Goal: Transaction & Acquisition: Download file/media

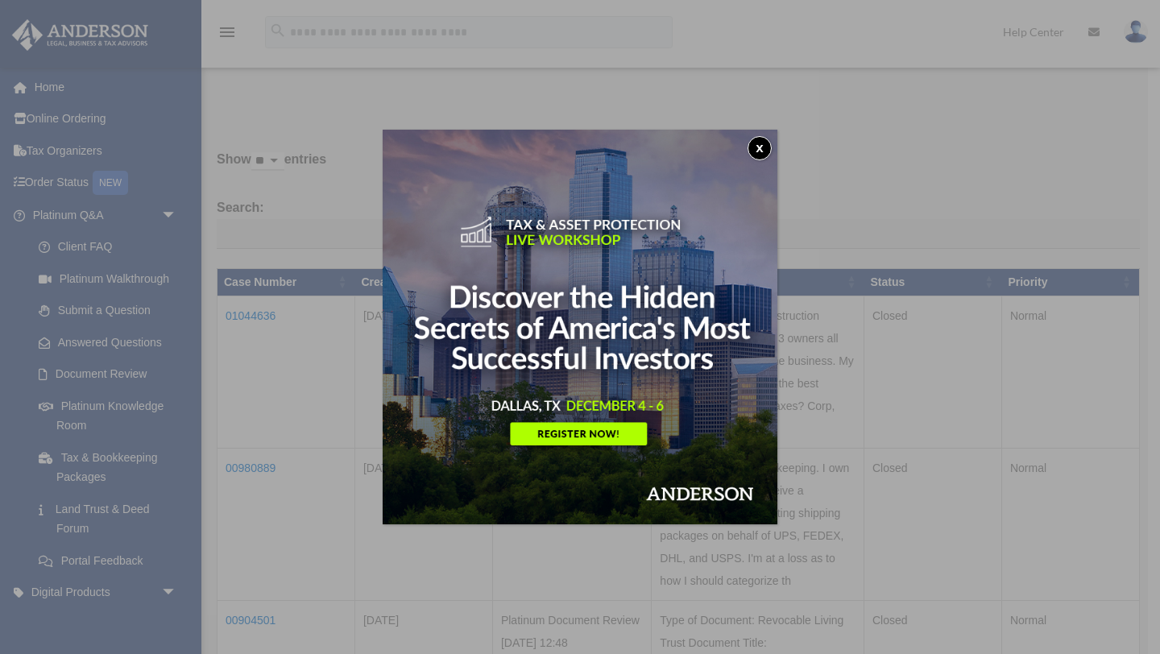
click at [762, 147] on button "x" at bounding box center [760, 148] width 24 height 24
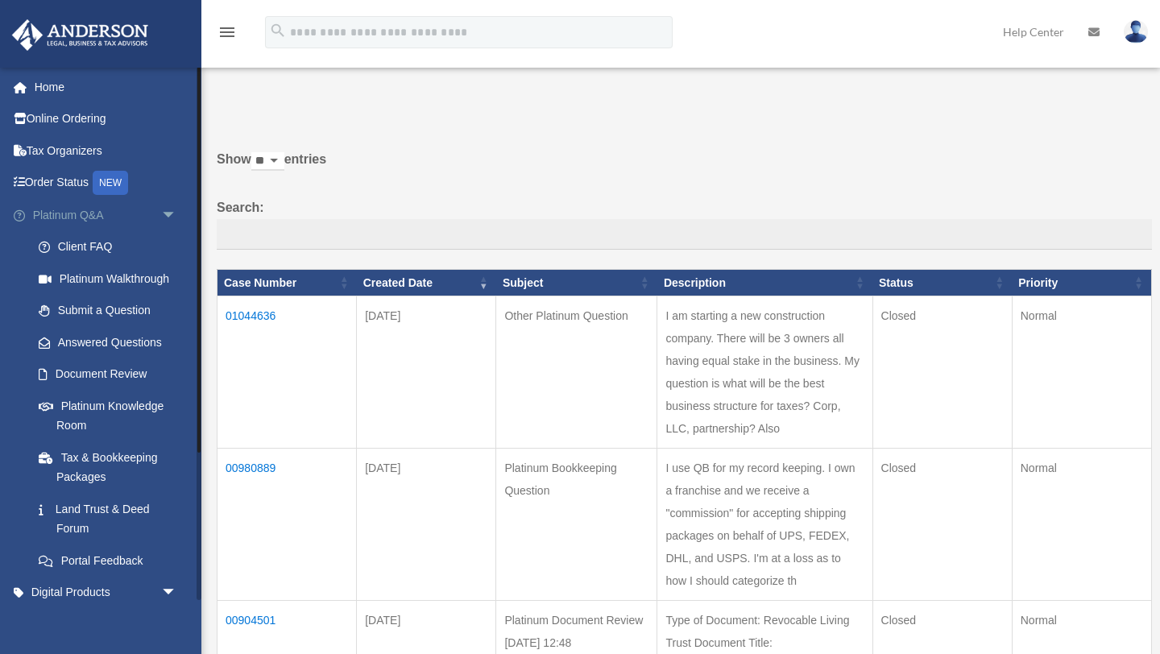
click at [161, 216] on span "arrow_drop_down" at bounding box center [177, 215] width 32 height 33
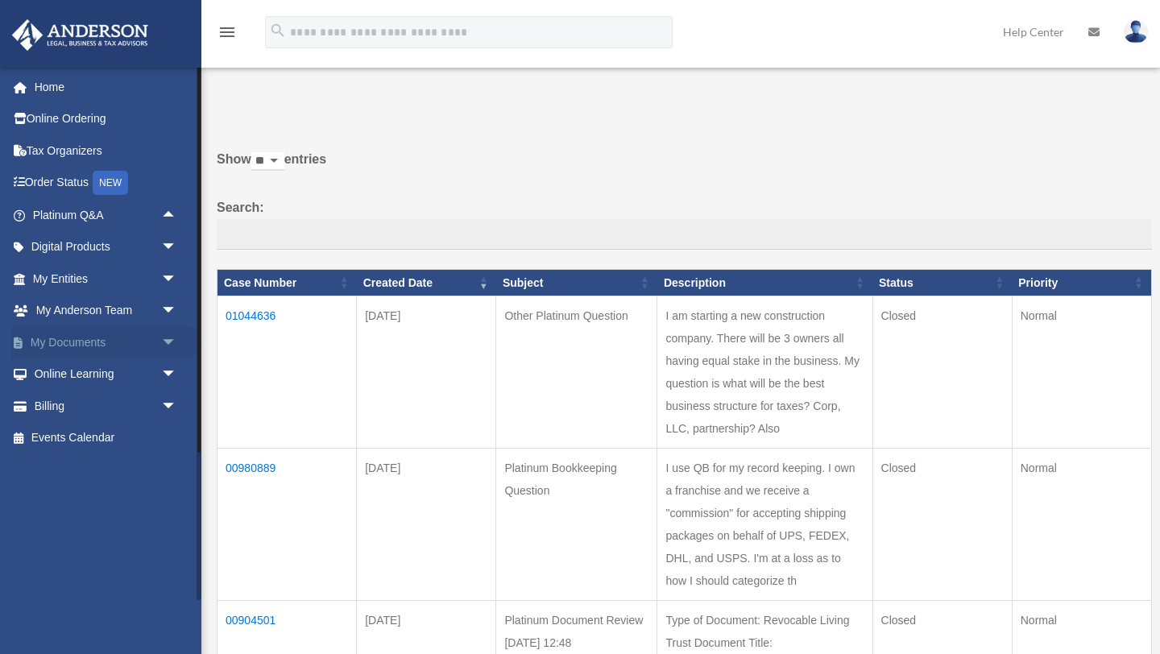
click at [139, 340] on link "My Documents arrow_drop_down" at bounding box center [106, 342] width 190 height 32
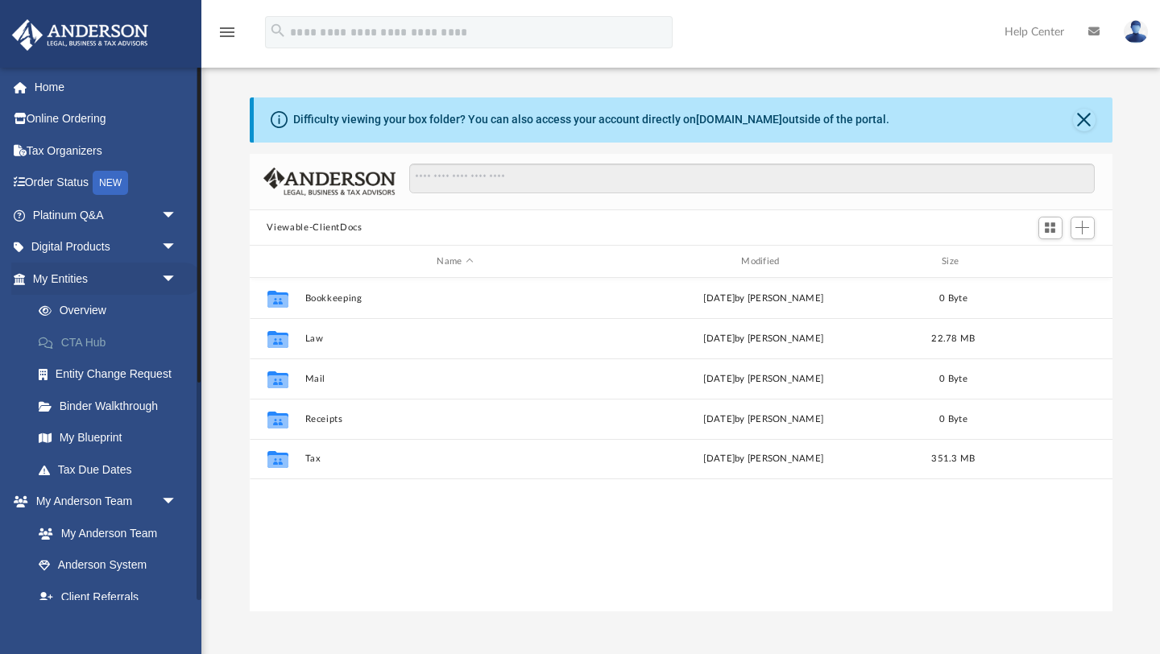
scroll to position [366, 863]
click at [168, 280] on span "arrow_drop_down" at bounding box center [177, 279] width 32 height 33
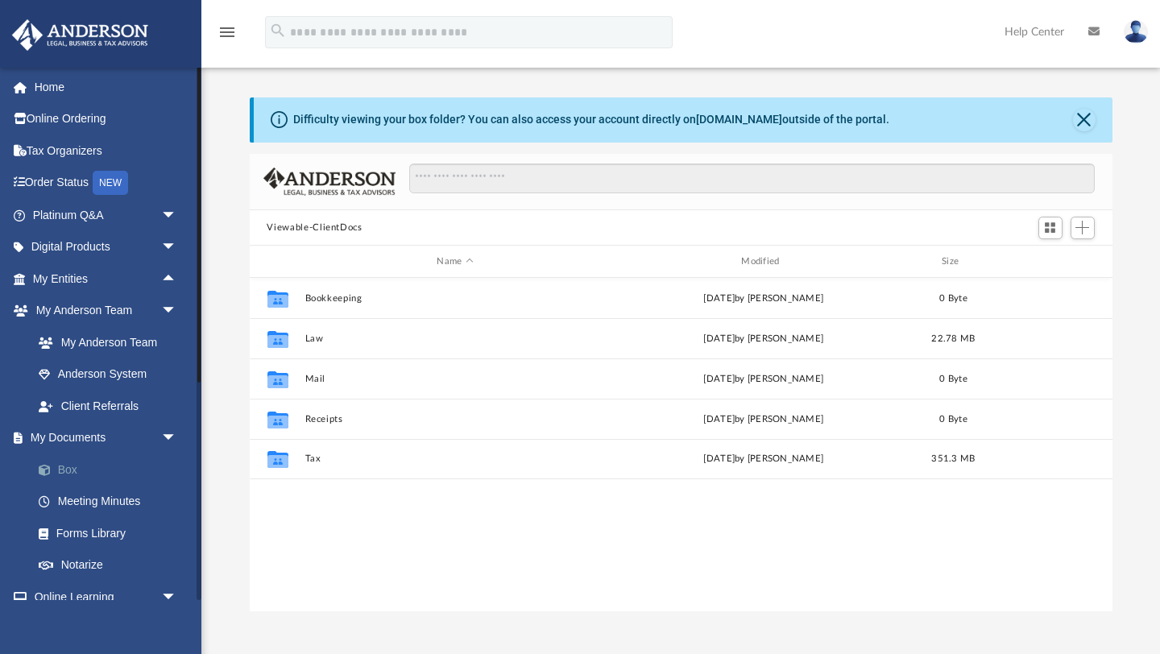
click at [86, 469] on link "Box" at bounding box center [112, 470] width 179 height 32
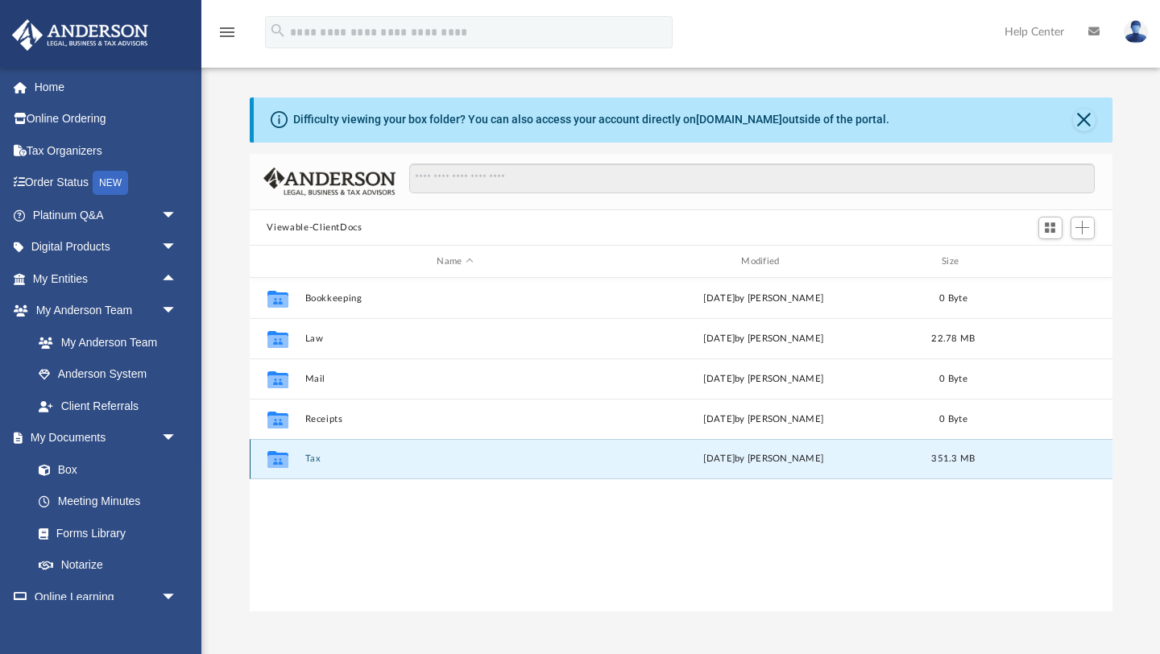
click at [311, 459] on button "Tax" at bounding box center [455, 459] width 301 height 10
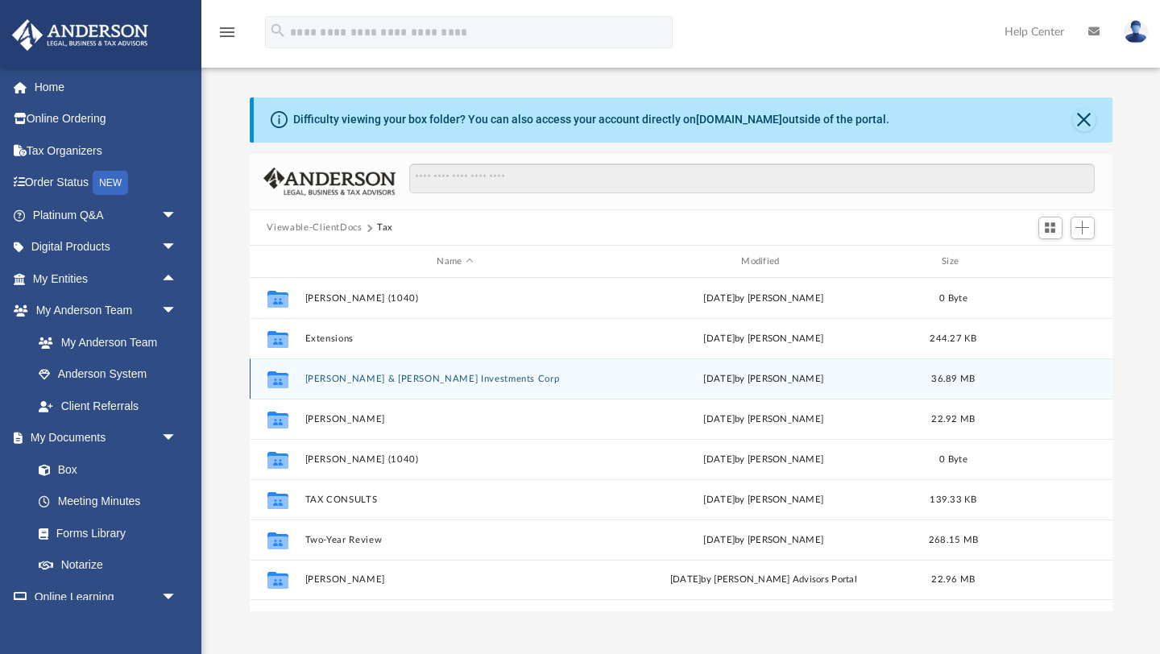
click at [412, 381] on button "Oliveira & Vieira Investments Corp" at bounding box center [455, 379] width 301 height 10
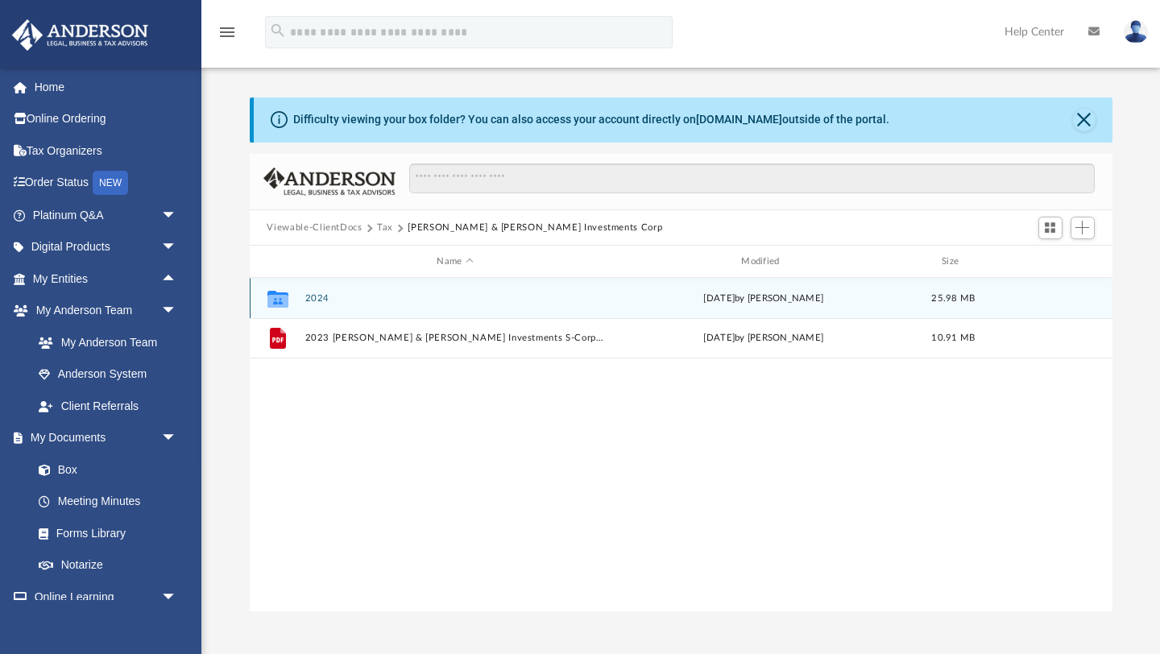
click at [317, 295] on button "2024" at bounding box center [455, 298] width 301 height 10
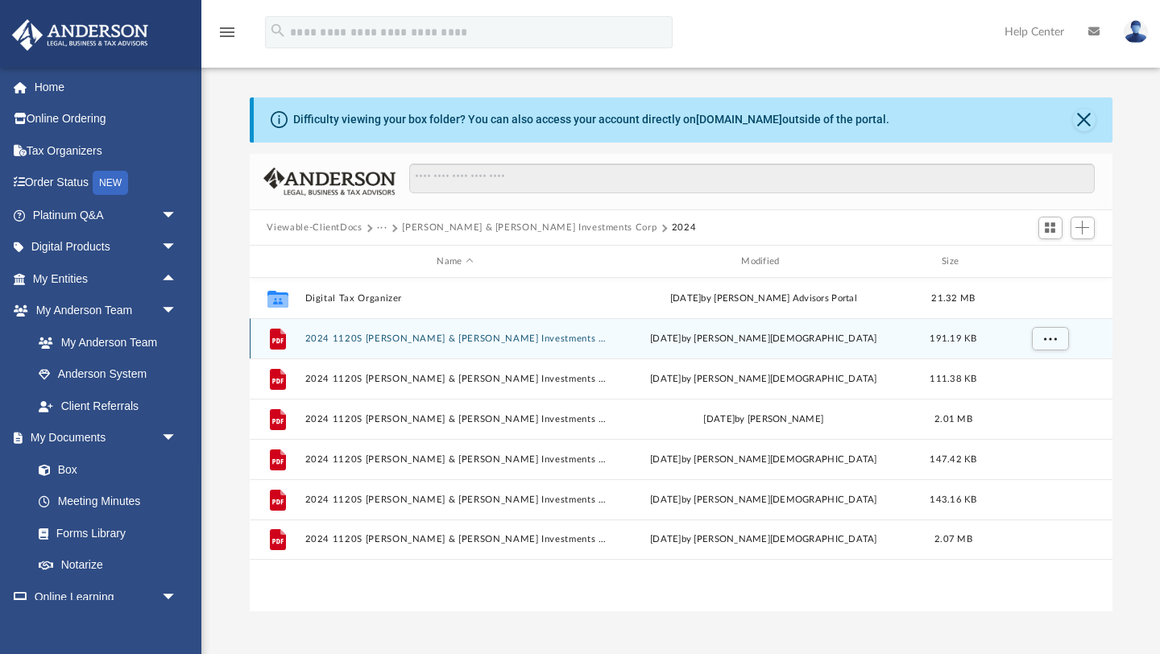
click at [416, 340] on button "2024 1120S Oliveira & Vieira Investments Corp - CA 100-ES payment voucher.pdf" at bounding box center [455, 339] width 301 height 10
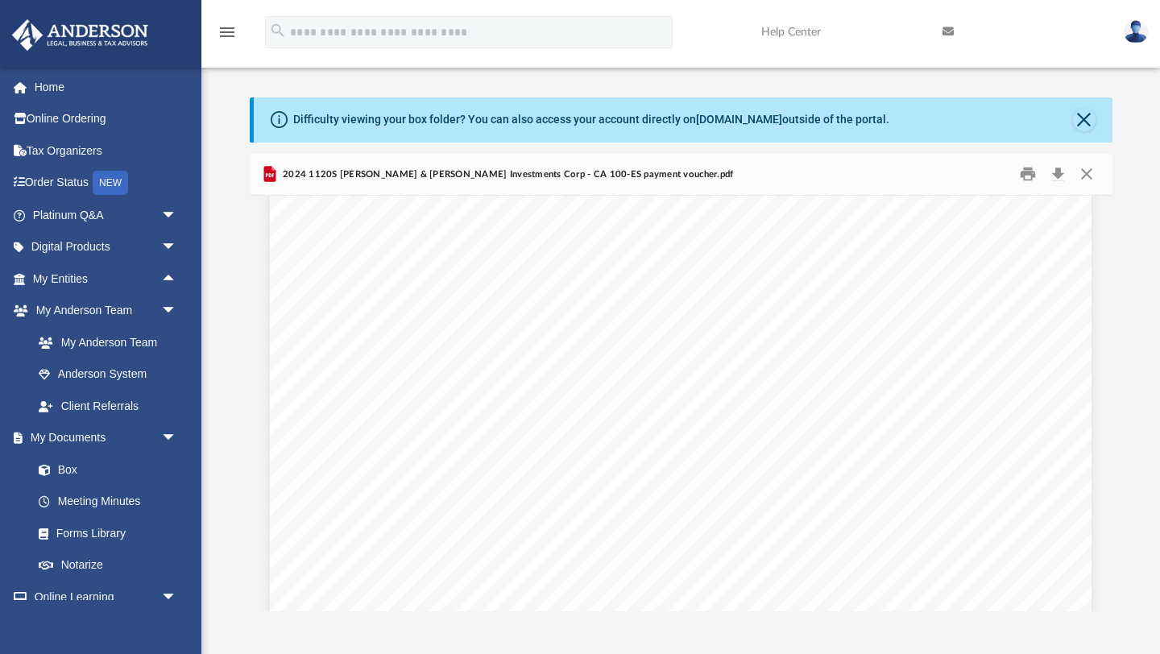
scroll to position [2107, 0]
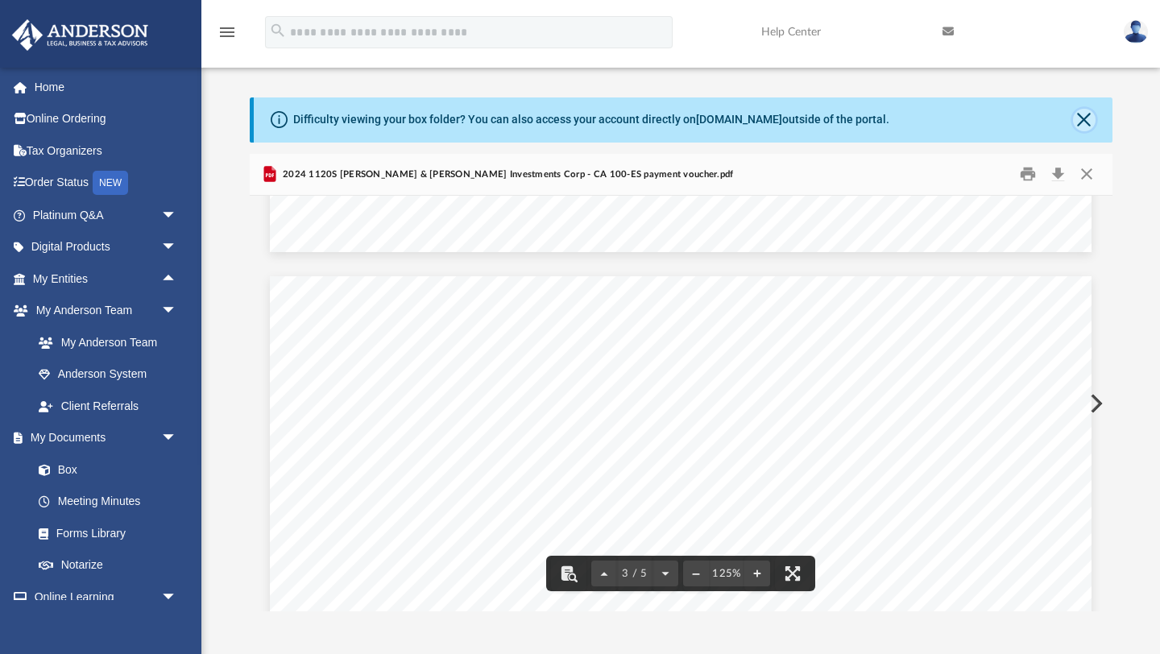
click at [1078, 117] on button "Close" at bounding box center [1084, 120] width 23 height 23
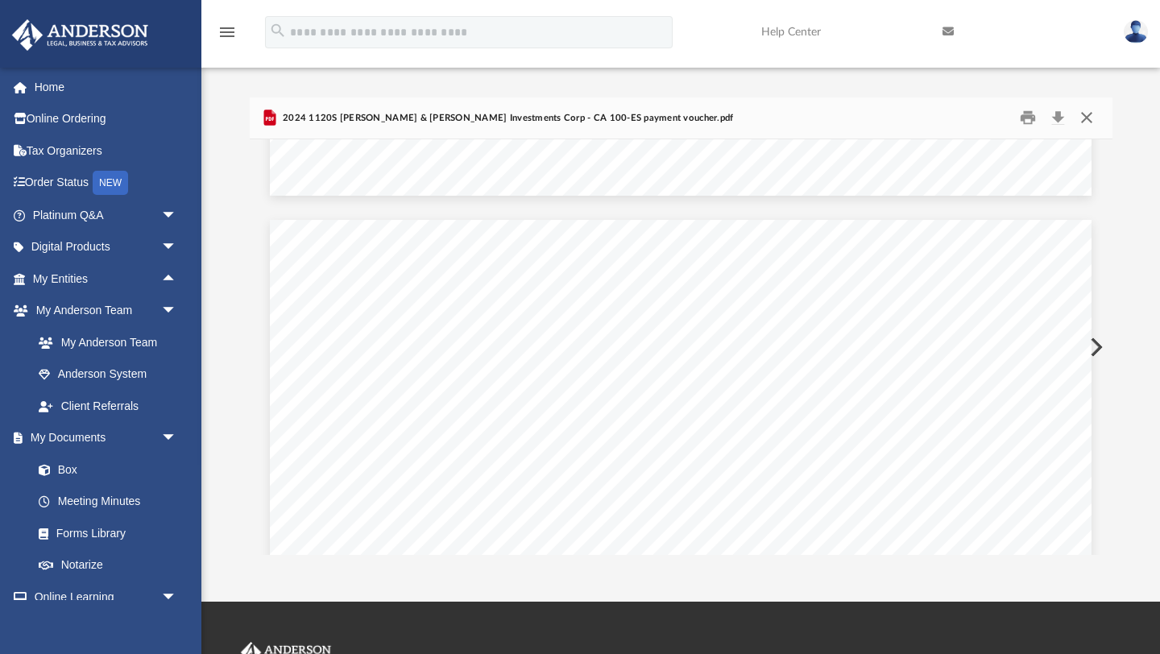
click at [1085, 119] on button "Close" at bounding box center [1087, 118] width 29 height 25
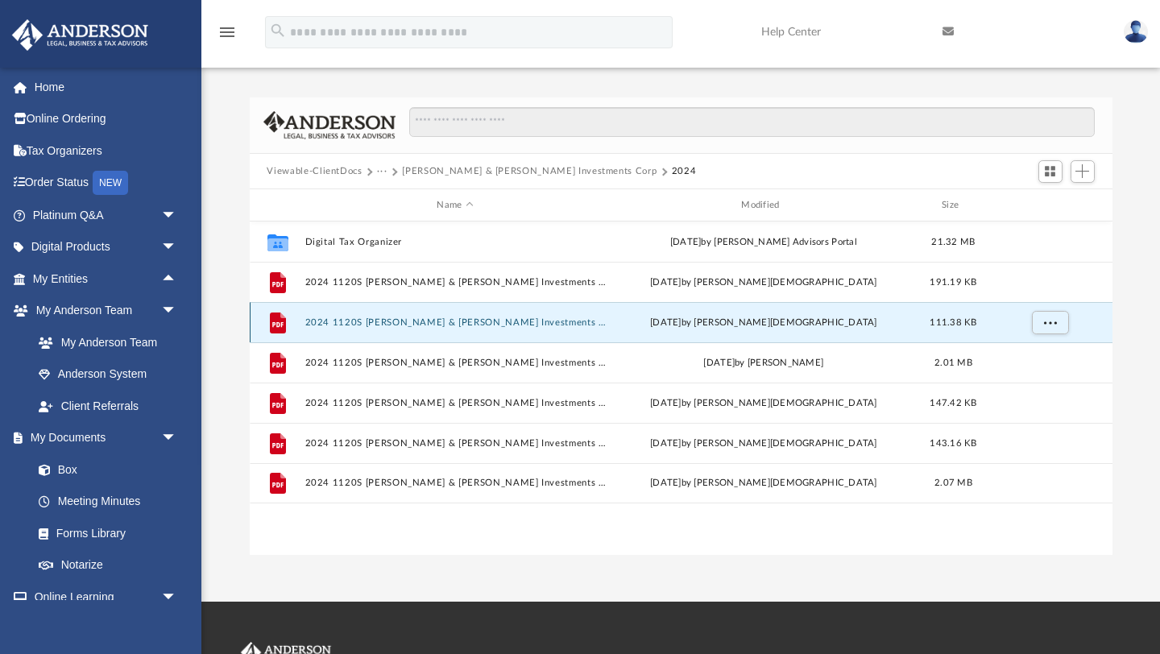
click at [424, 317] on button "2024 1120S Oliveira & Vieira Investments Corp - CA FTB 3586 payment voucher.pdf" at bounding box center [455, 322] width 301 height 10
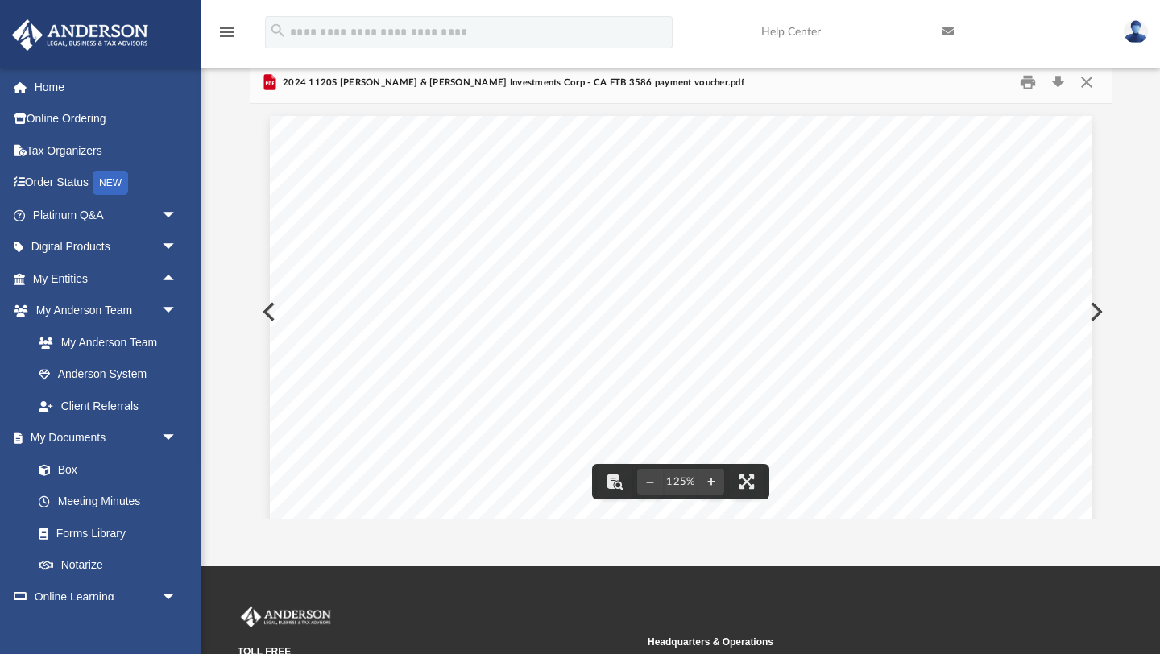
scroll to position [0, 0]
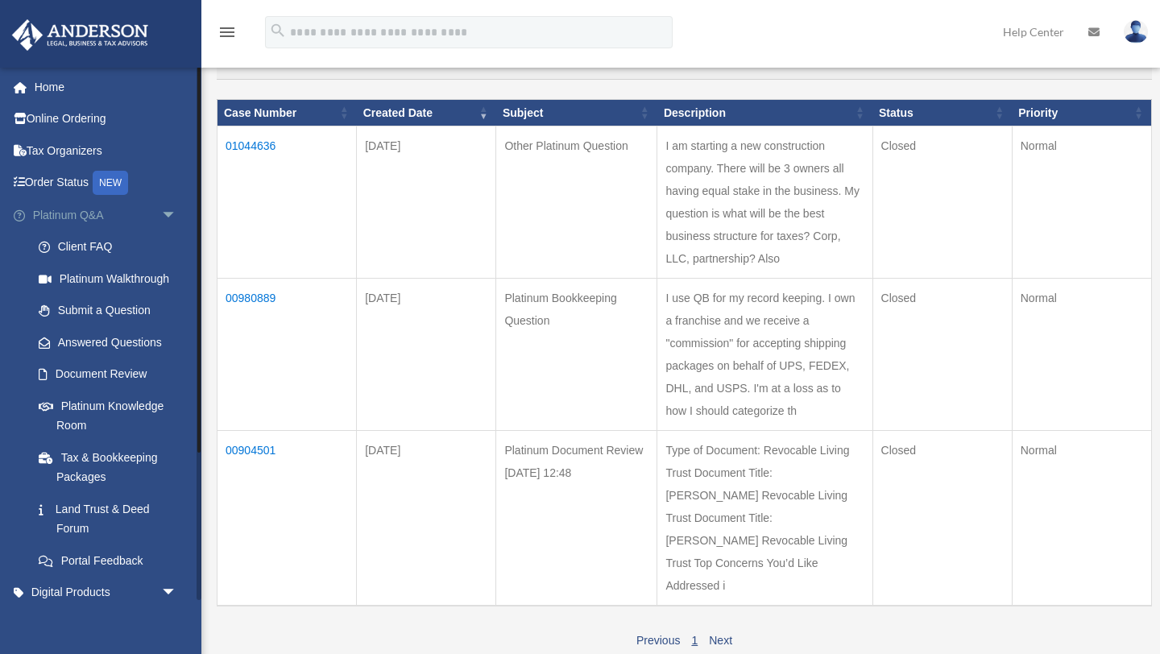
click at [164, 214] on span "arrow_drop_down" at bounding box center [177, 215] width 32 height 33
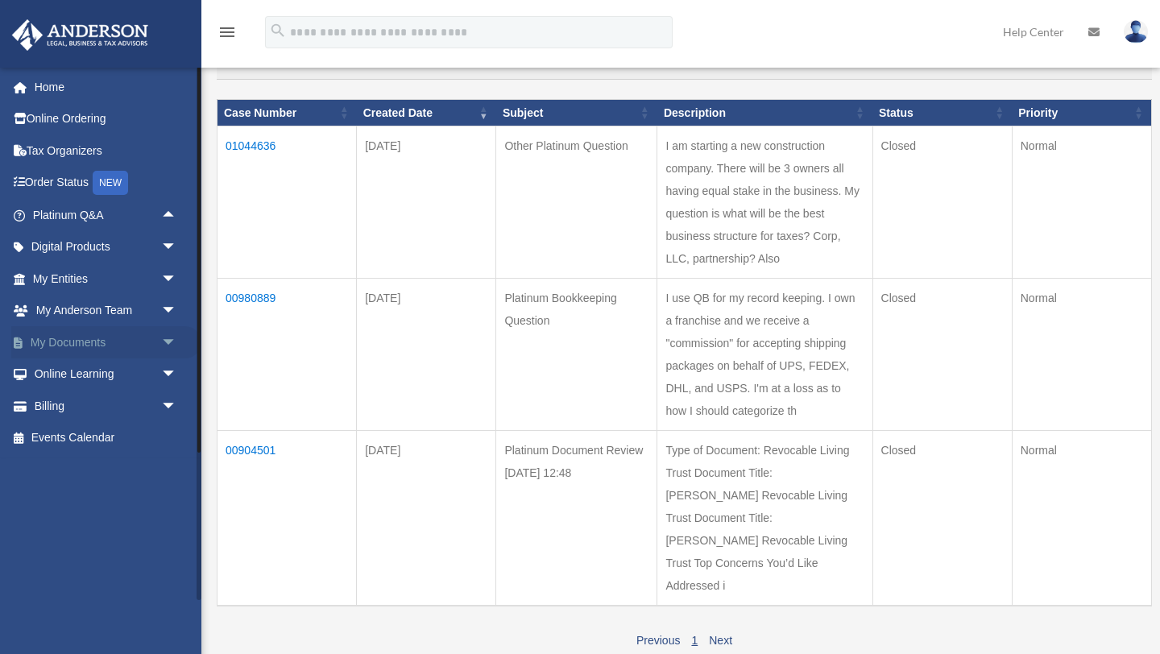
click at [151, 337] on link "My Documents arrow_drop_down" at bounding box center [106, 342] width 190 height 32
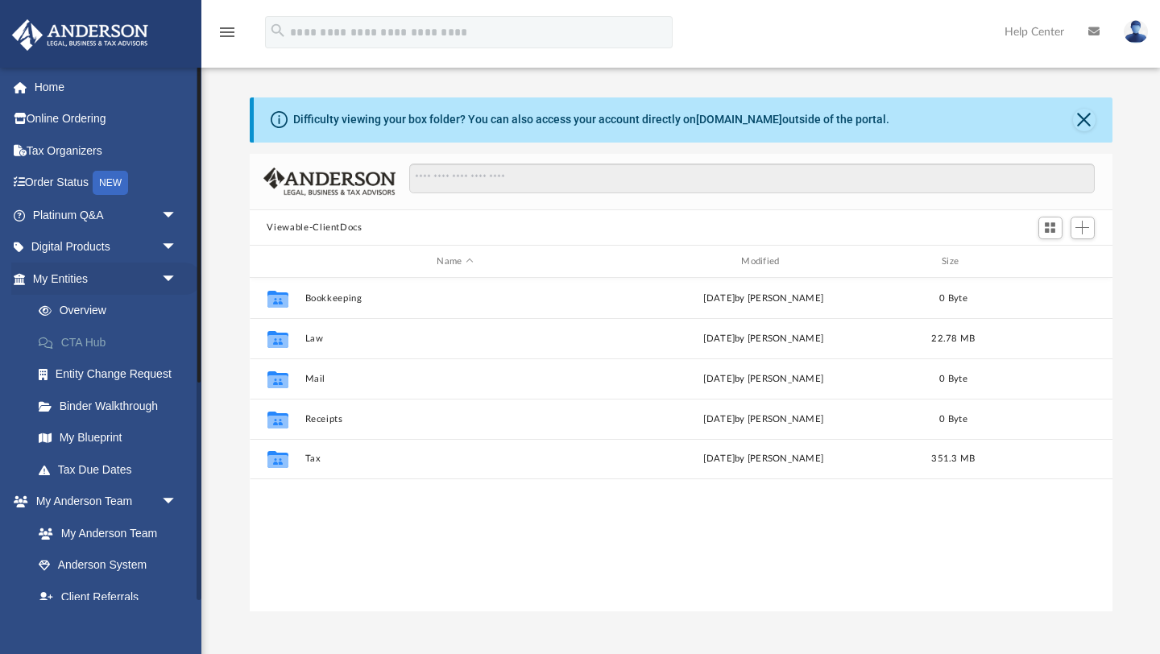
scroll to position [366, 863]
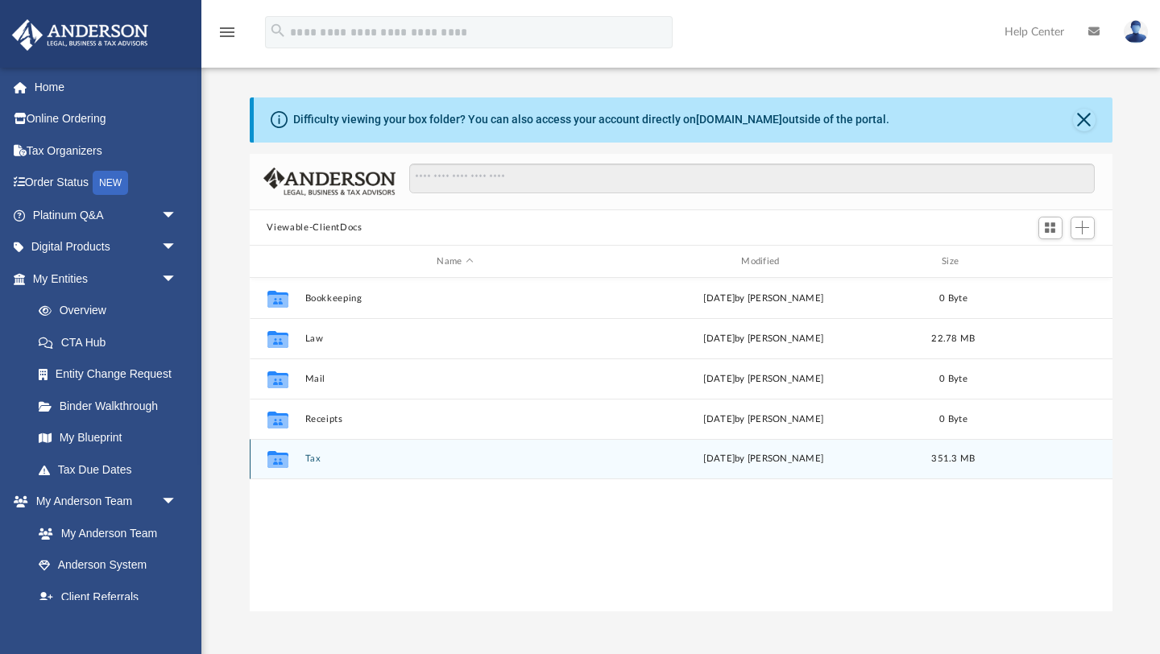
click at [313, 457] on button "Tax" at bounding box center [455, 459] width 301 height 10
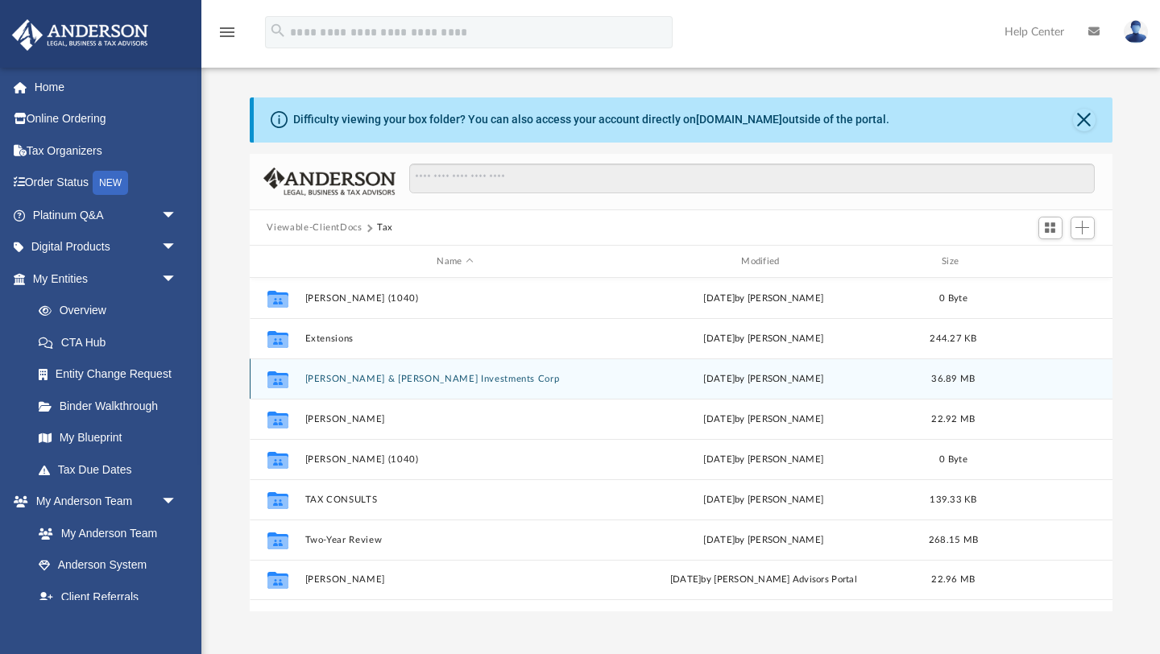
click at [384, 377] on button "[PERSON_NAME] & [PERSON_NAME] Investments Corp" at bounding box center [455, 379] width 301 height 10
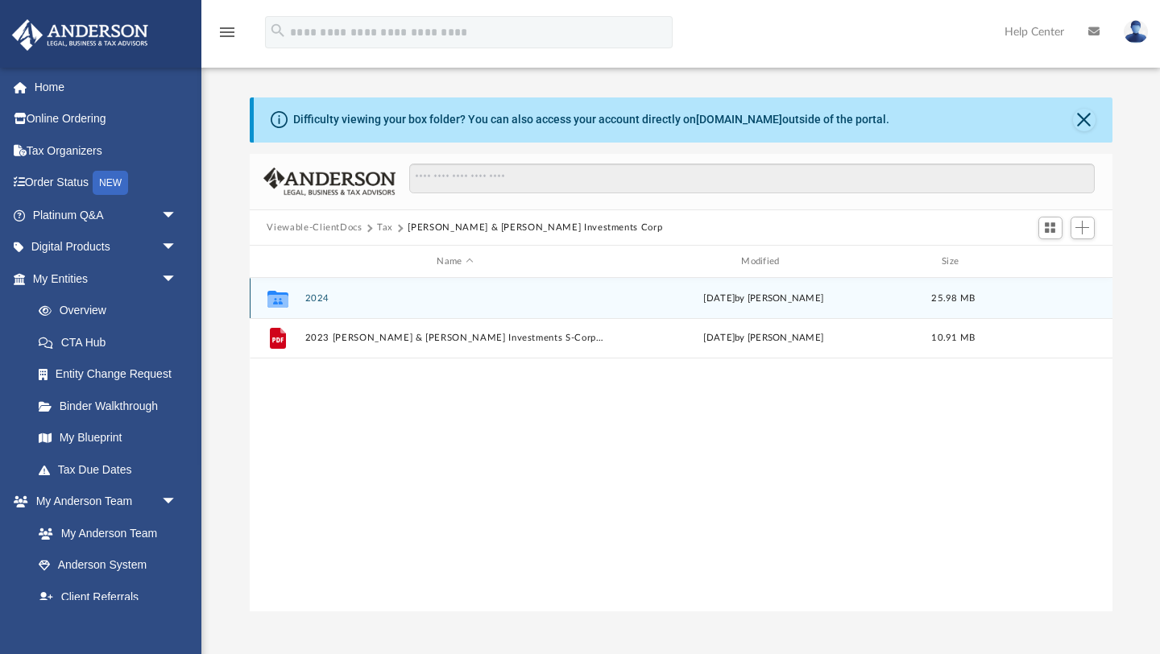
click at [310, 299] on button "2024" at bounding box center [455, 298] width 301 height 10
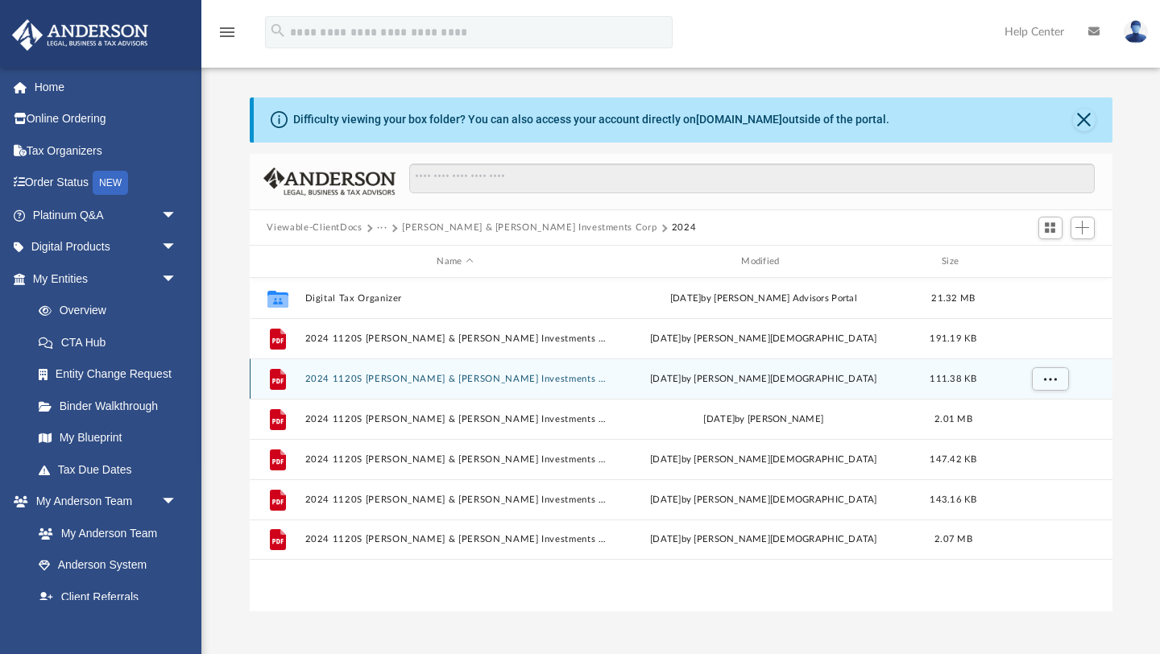
click at [510, 385] on div "File 2024 1120S Oliveira & Vieira Investments Corp - CA FTB 3586 payment vouche…" at bounding box center [681, 379] width 863 height 40
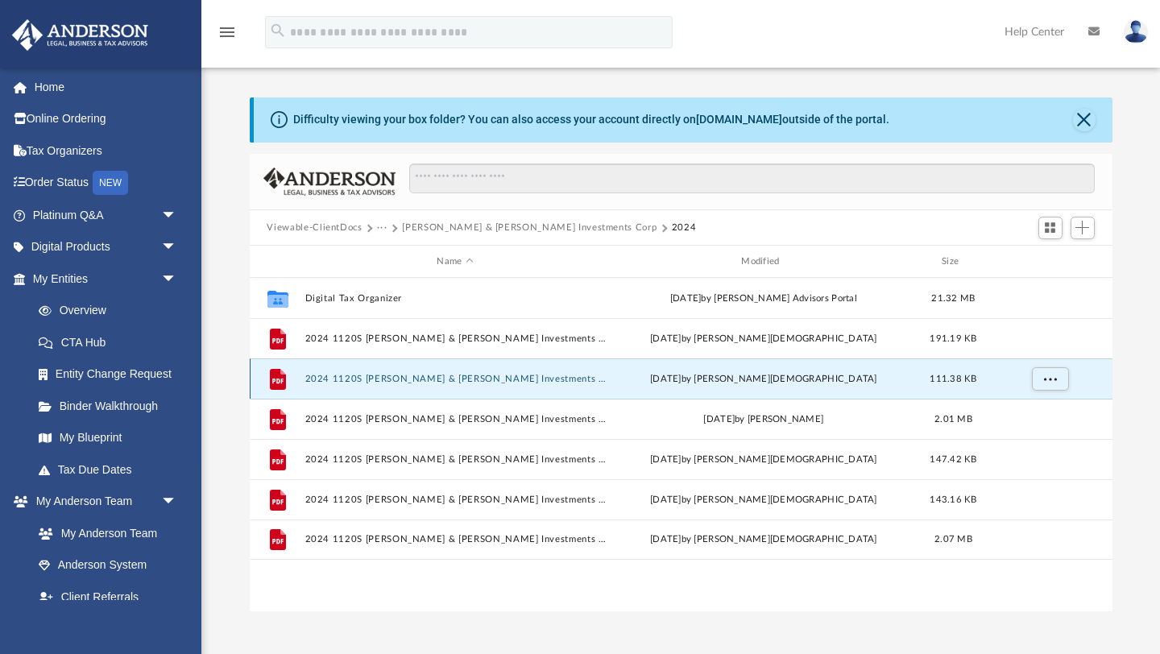
click at [507, 381] on button "2024 1120S Oliveira & Vieira Investments Corp - CA FTB 3586 payment voucher.pdf" at bounding box center [455, 379] width 301 height 10
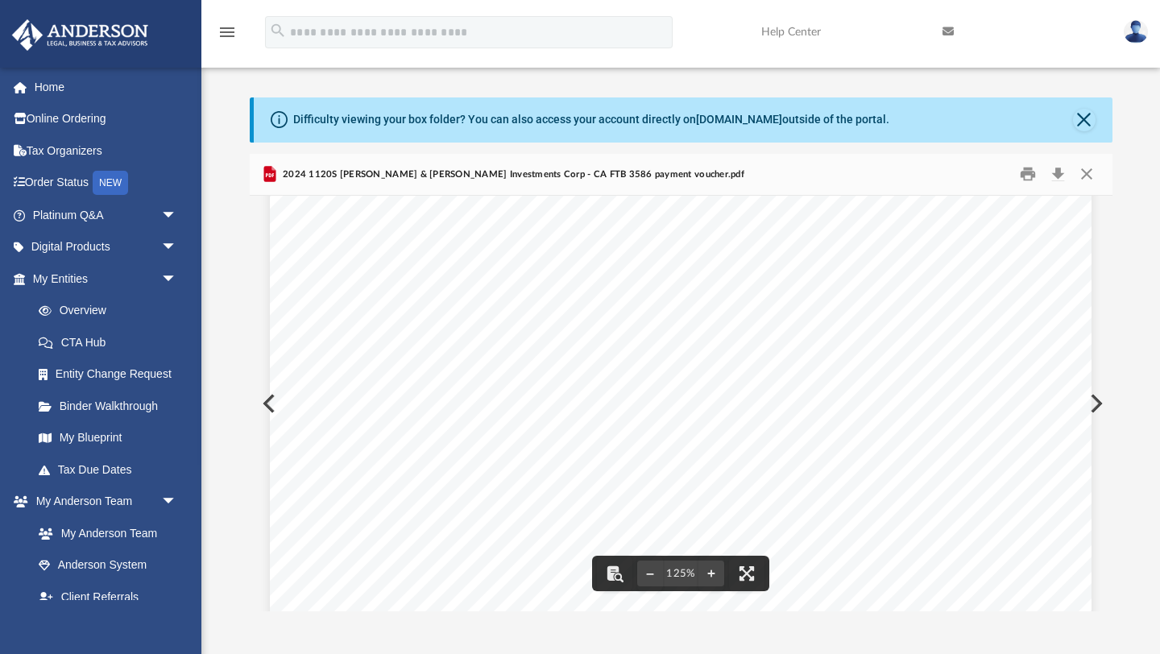
scroll to position [0, 0]
click at [1083, 174] on button "Close" at bounding box center [1087, 174] width 29 height 25
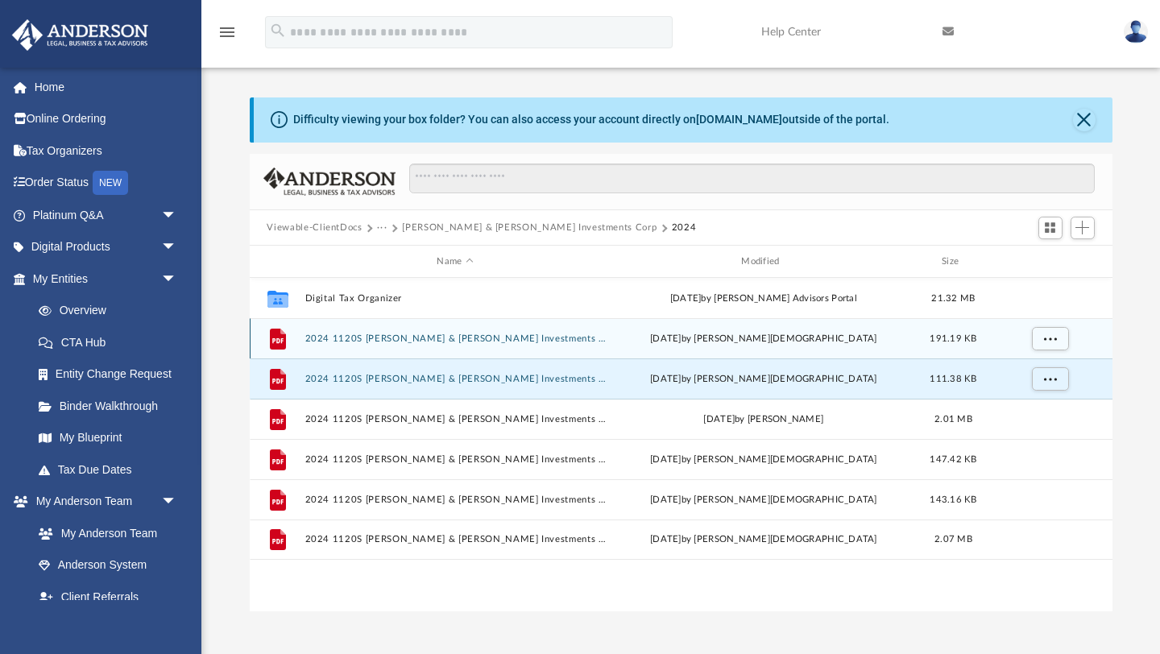
click at [461, 337] on button "2024 1120S Oliveira & Vieira Investments Corp - CA 100-ES payment voucher.pdf" at bounding box center [455, 339] width 301 height 10
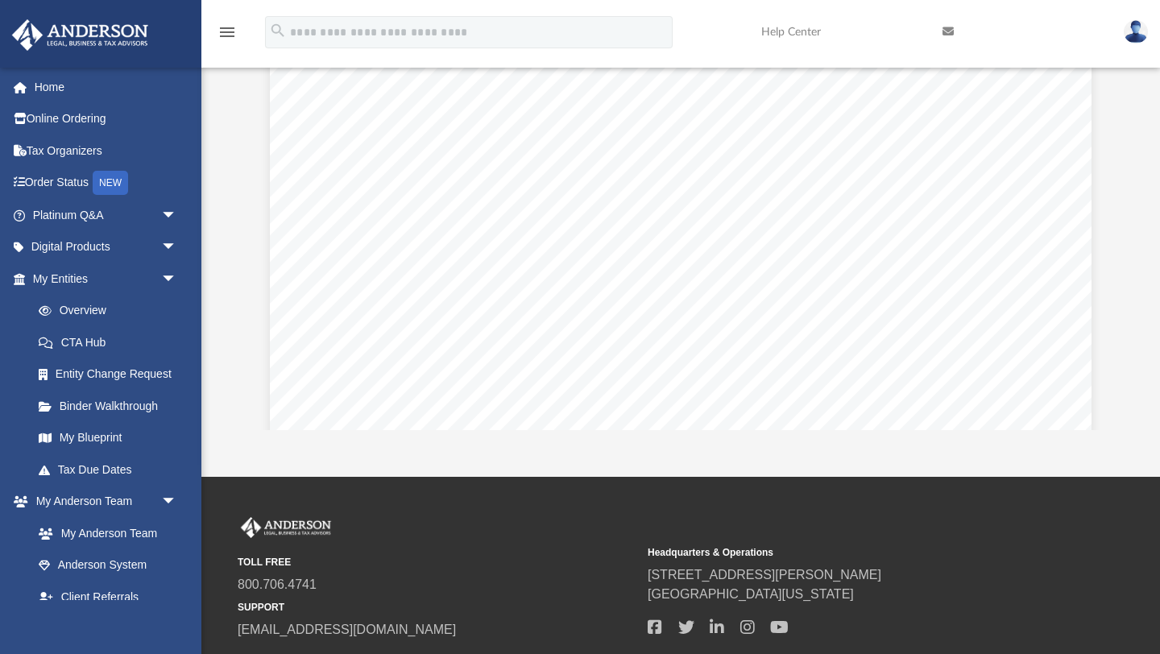
scroll to position [2298, 0]
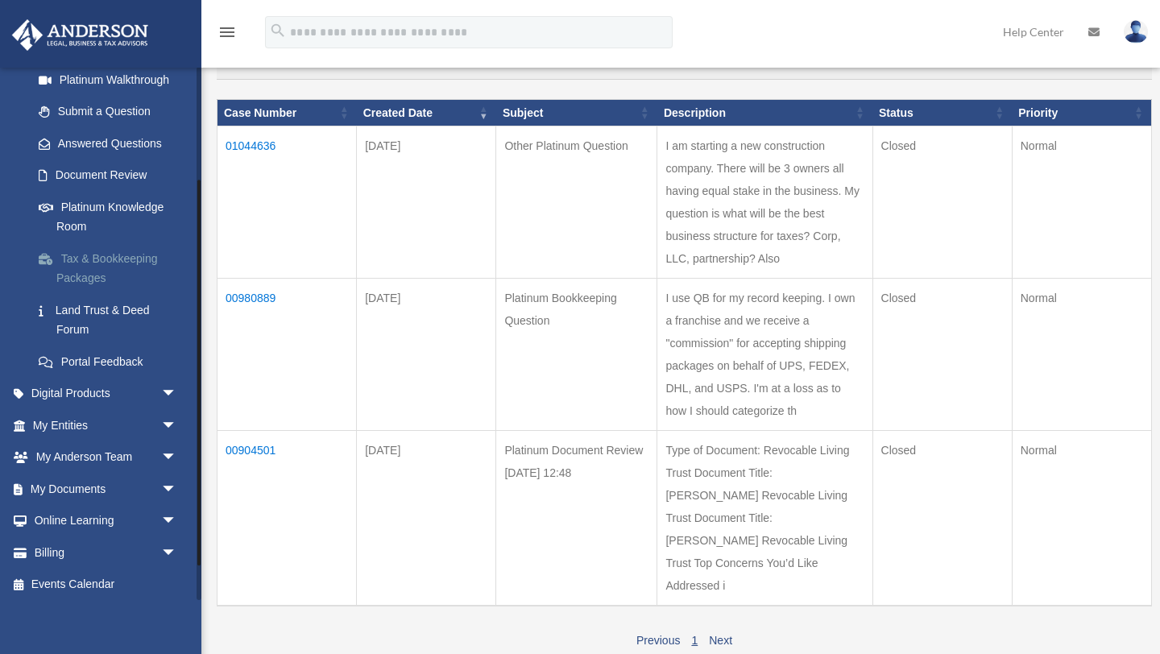
scroll to position [203, 0]
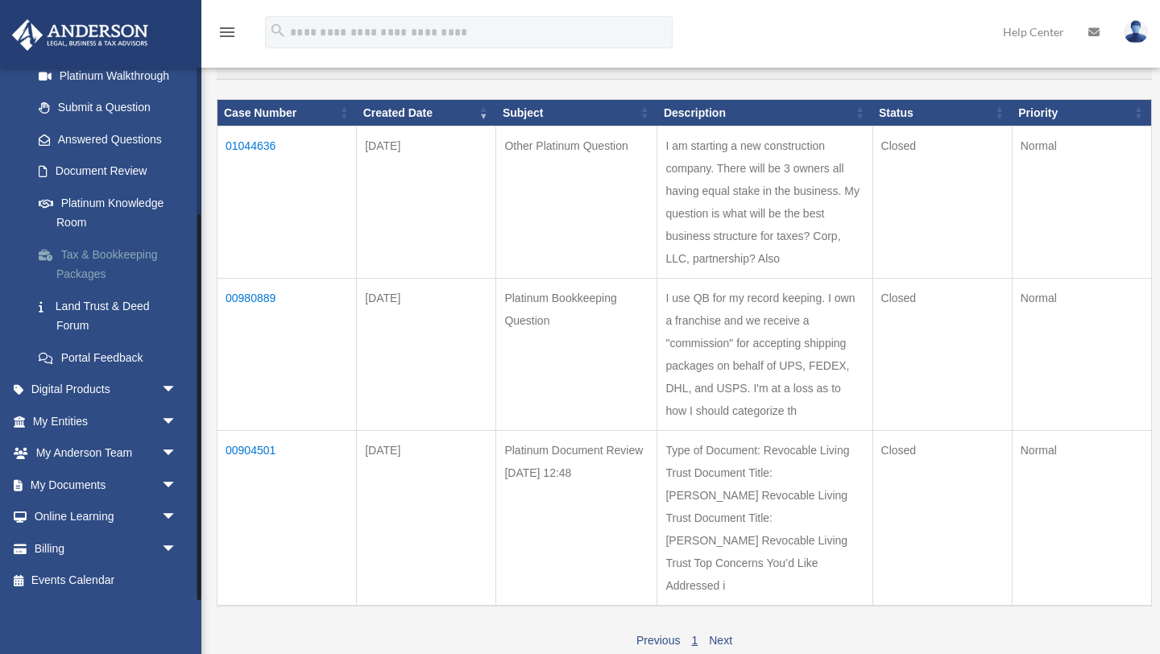
click at [122, 482] on link "My Documents arrow_drop_down" at bounding box center [106, 485] width 190 height 32
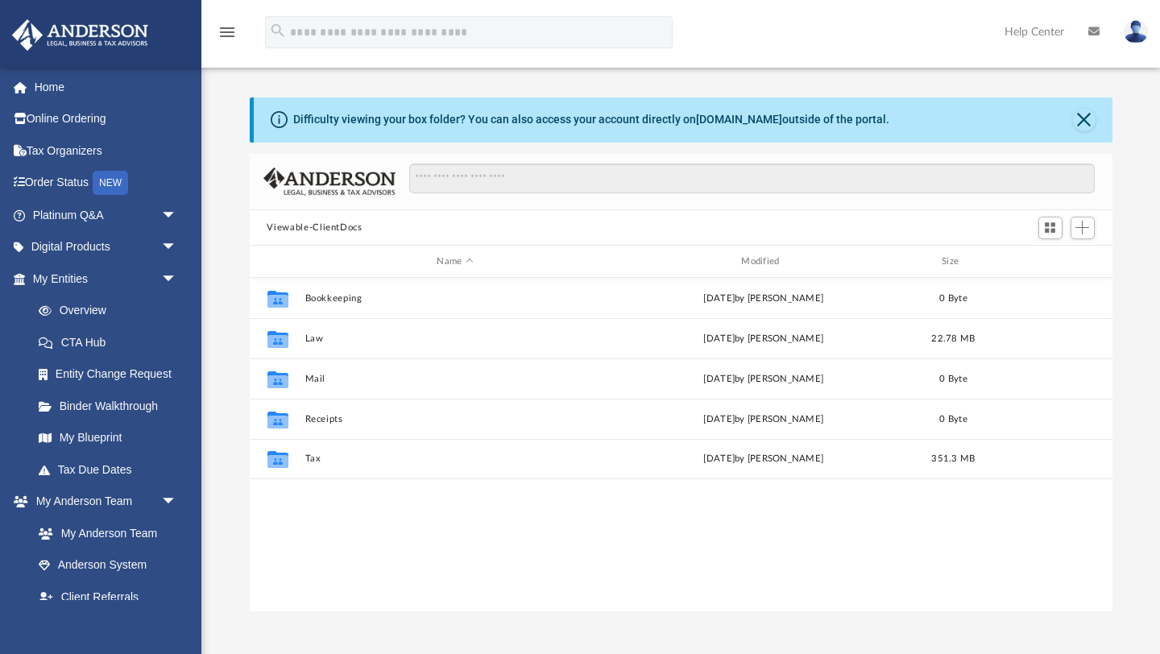
scroll to position [366, 863]
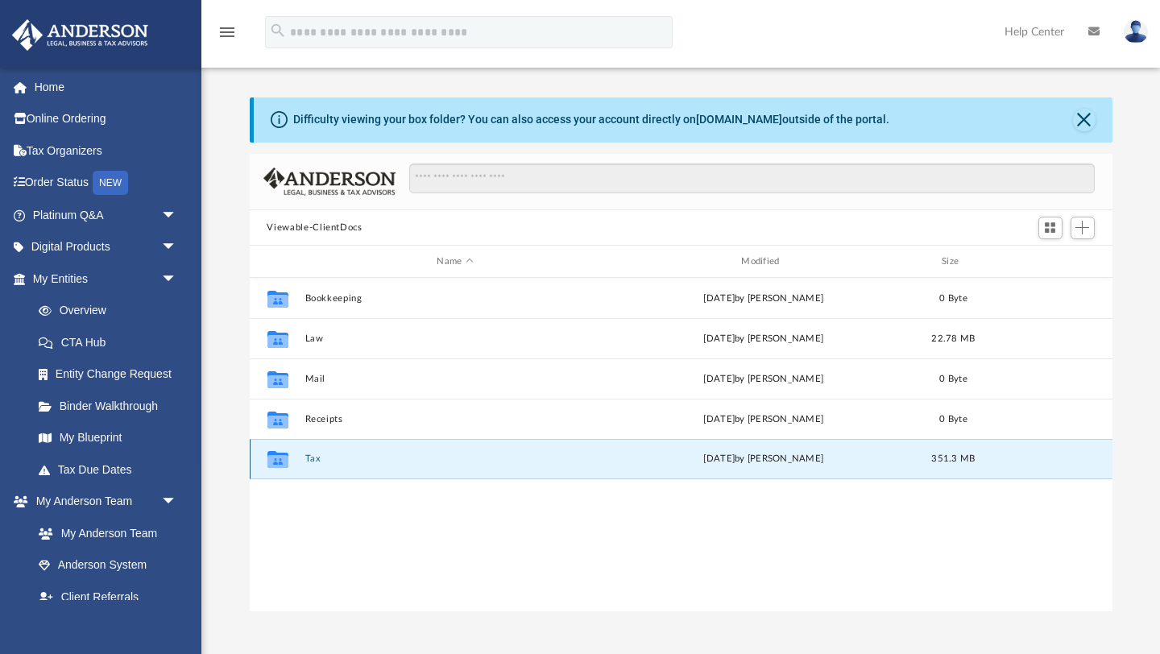
click at [311, 461] on button "Tax" at bounding box center [455, 459] width 301 height 10
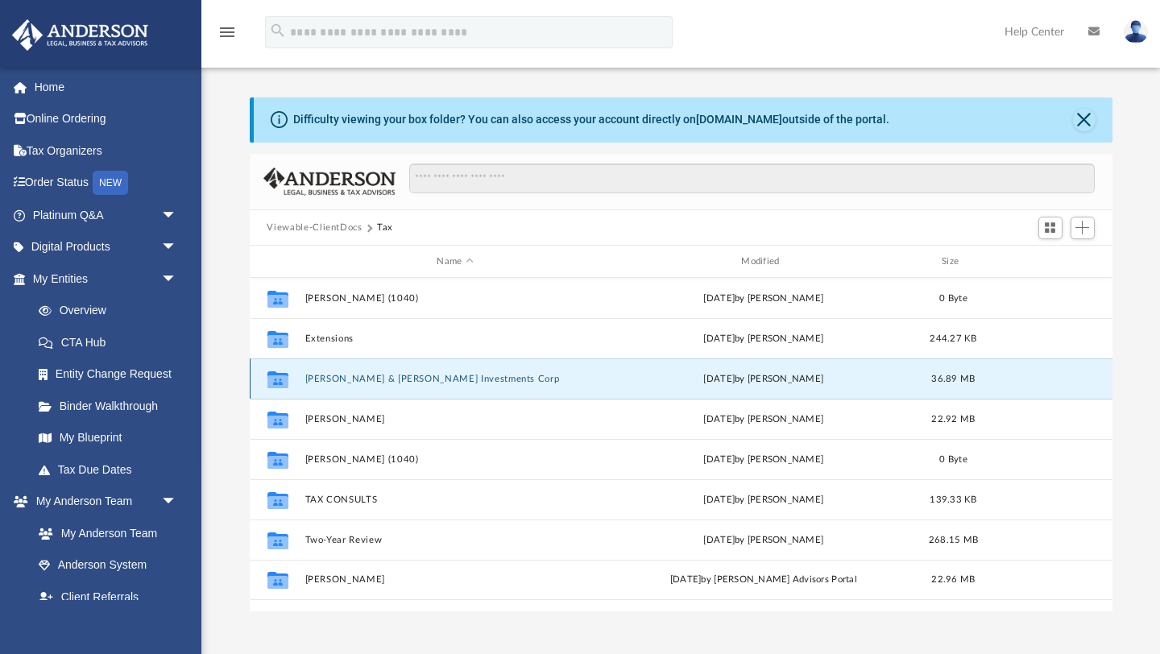
click at [399, 381] on button "[PERSON_NAME] & [PERSON_NAME] Investments Corp" at bounding box center [455, 379] width 301 height 10
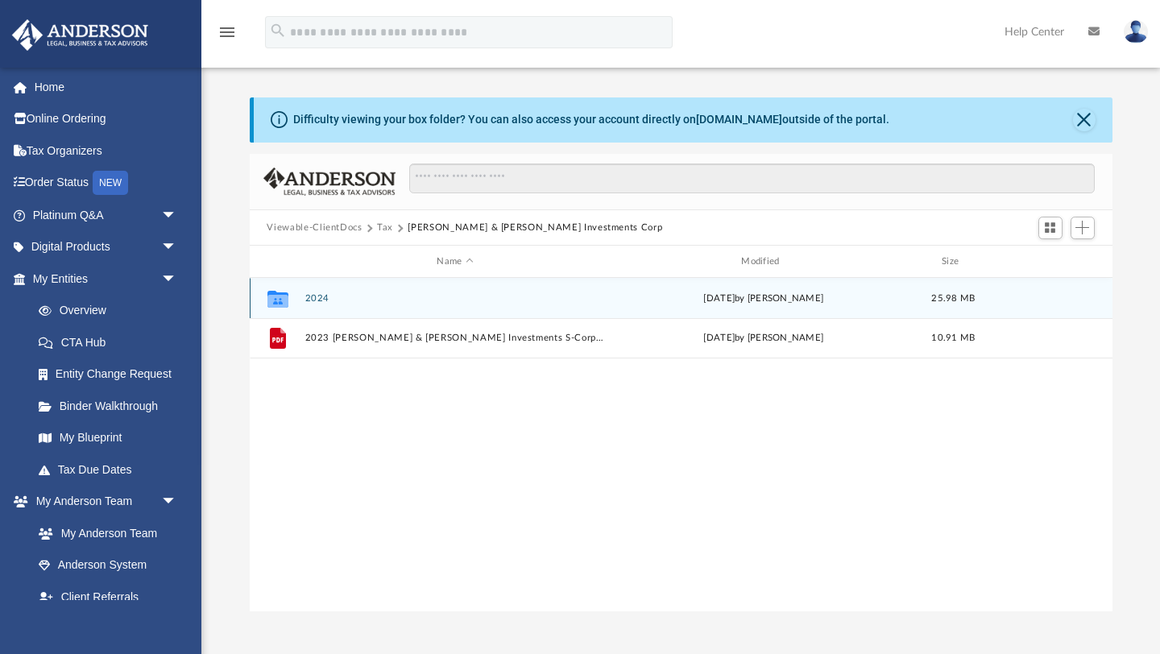
click at [314, 297] on button "2024" at bounding box center [455, 298] width 301 height 10
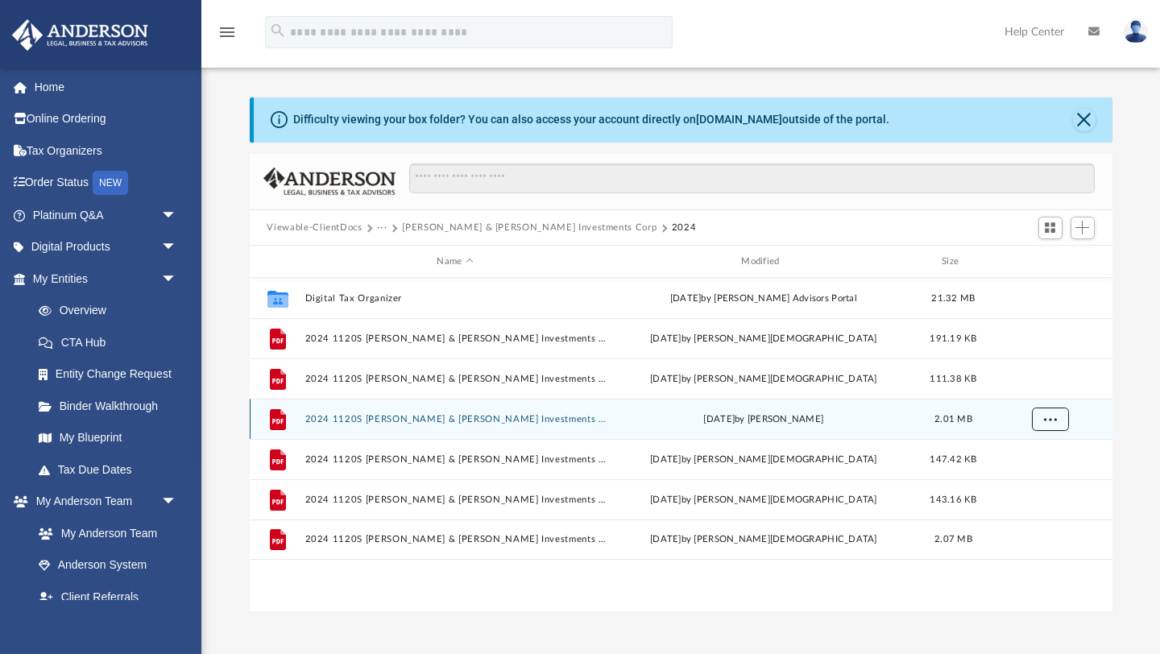
click at [1052, 417] on span "More options" at bounding box center [1050, 419] width 13 height 9
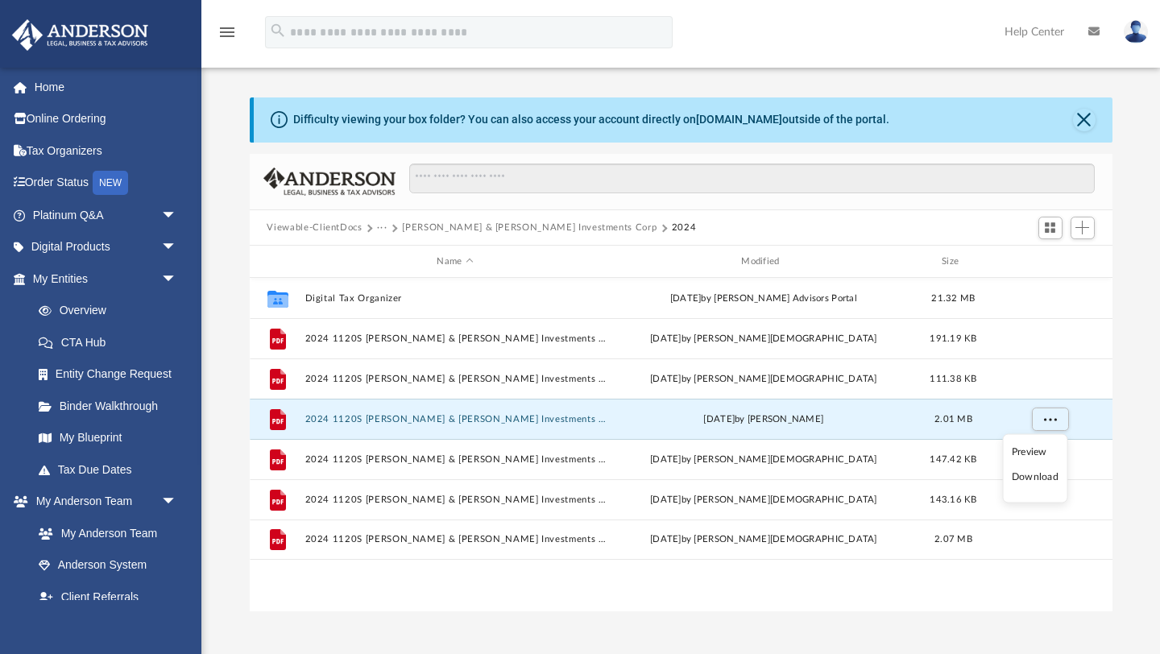
click at [1040, 484] on li "Download" at bounding box center [1035, 477] width 47 height 17
